Goal: Transaction & Acquisition: Purchase product/service

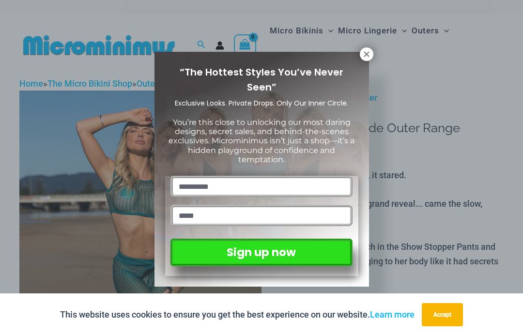
click at [364, 57] on icon at bounding box center [365, 53] width 5 height 5
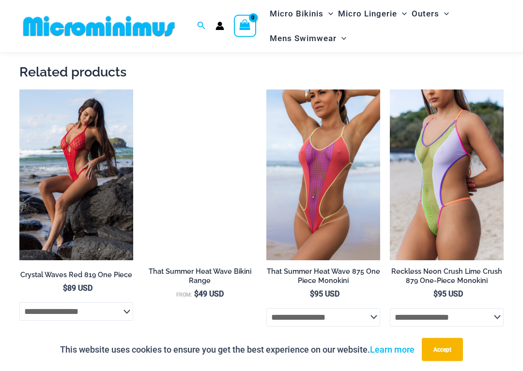
scroll to position [1636, 0]
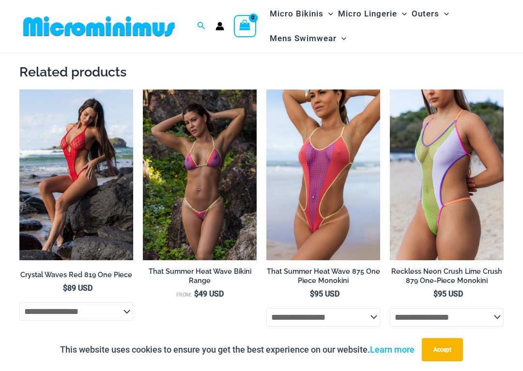
click at [143, 90] on img at bounding box center [143, 90] width 0 height 0
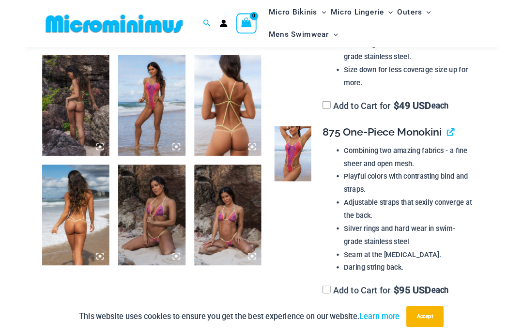
scroll to position [392, 0]
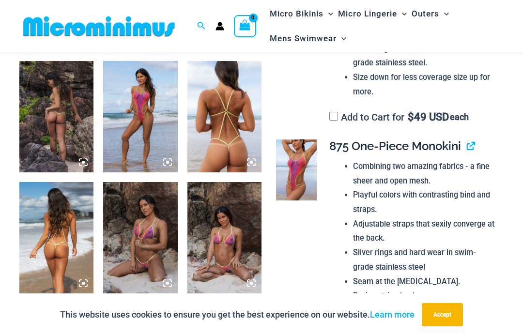
click at [229, 148] on img at bounding box center [224, 116] width 74 height 111
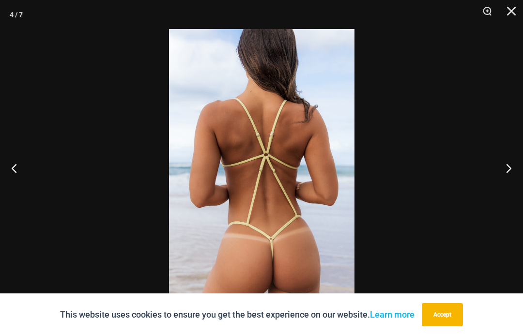
click at [499, 168] on button "Next" at bounding box center [504, 168] width 36 height 48
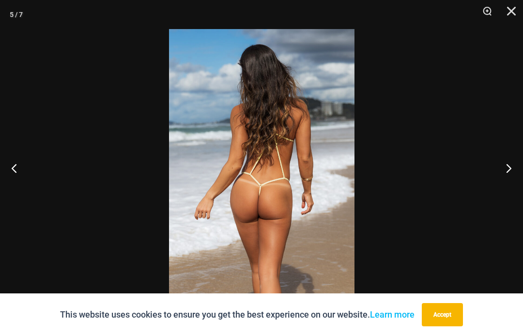
click at [499, 167] on button "Next" at bounding box center [504, 168] width 36 height 48
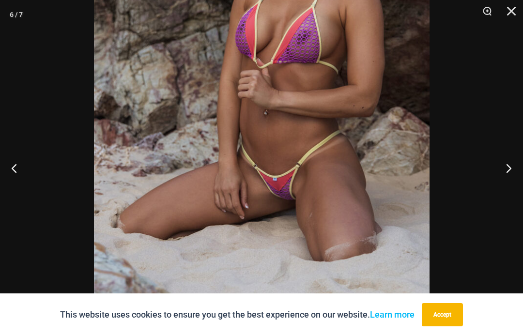
click at [505, 178] on button "Next" at bounding box center [504, 168] width 36 height 48
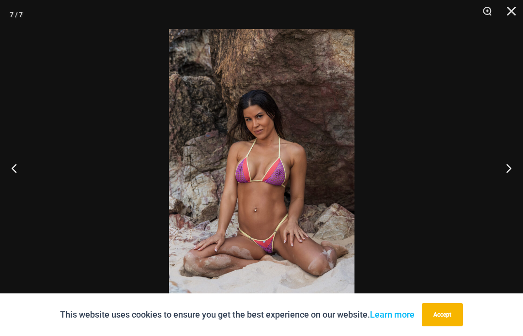
click at [508, 172] on button "Next" at bounding box center [504, 168] width 36 height 48
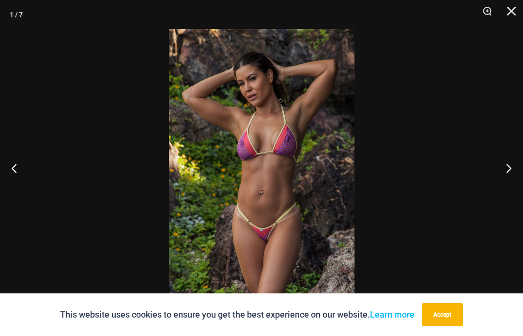
click at [502, 167] on button "Next" at bounding box center [504, 168] width 36 height 48
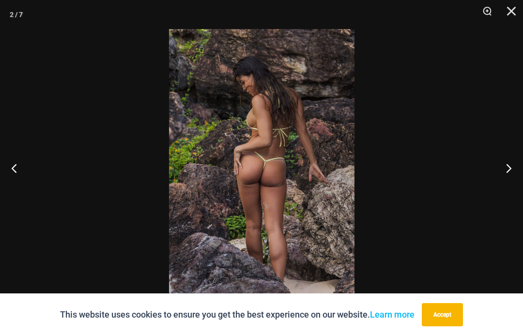
click at [508, 165] on button "Next" at bounding box center [504, 168] width 36 height 48
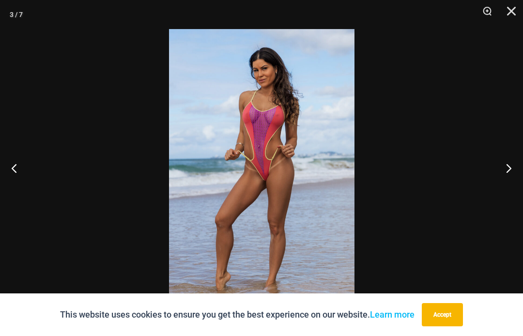
click at [506, 170] on button "Next" at bounding box center [504, 168] width 36 height 48
